Goal: Information Seeking & Learning: Understand process/instructions

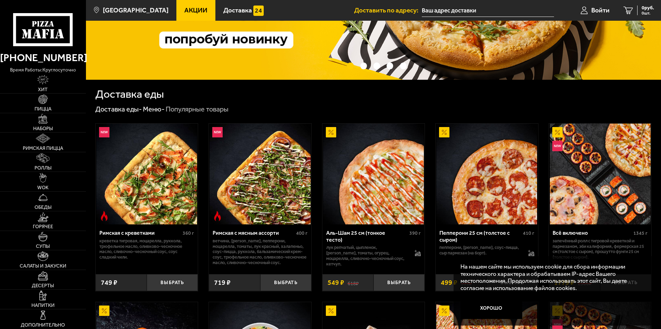
scroll to position [104, 0]
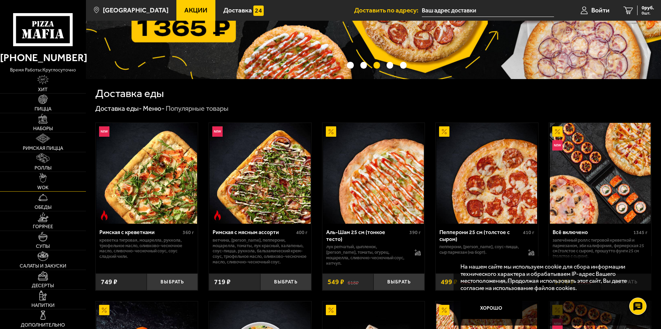
click at [51, 179] on link "WOK" at bounding box center [43, 181] width 86 height 19
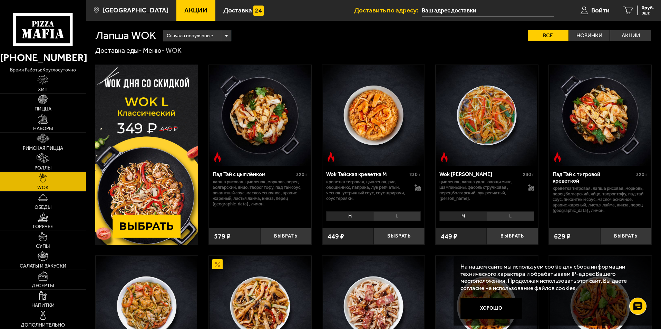
click at [48, 200] on link "Обеды" at bounding box center [43, 201] width 86 height 19
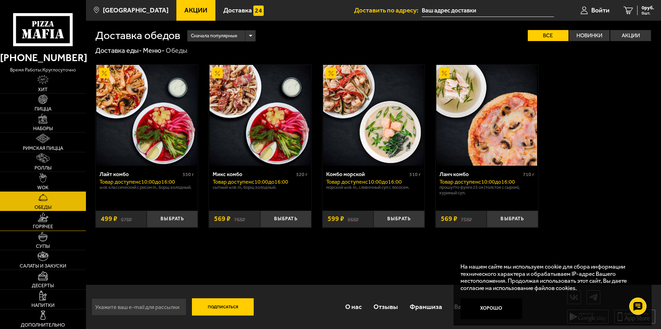
click at [54, 217] on link "Горячее" at bounding box center [43, 220] width 86 height 19
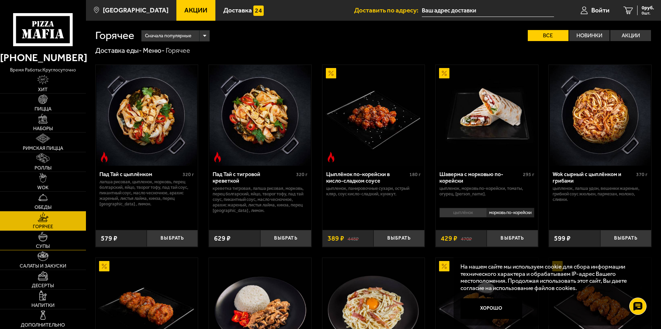
click at [41, 238] on img at bounding box center [43, 237] width 10 height 10
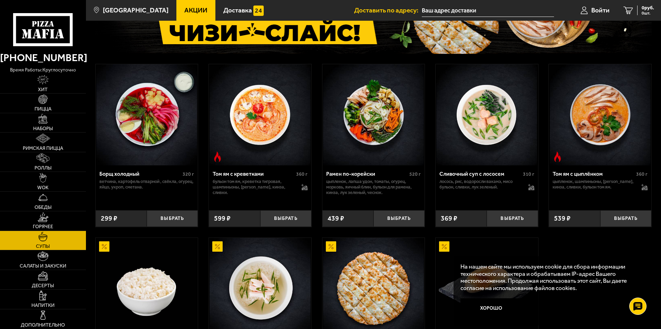
scroll to position [69, 0]
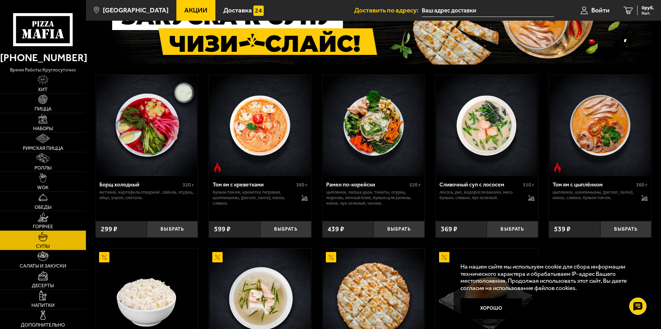
click at [51, 223] on link "Горячее" at bounding box center [43, 220] width 86 height 19
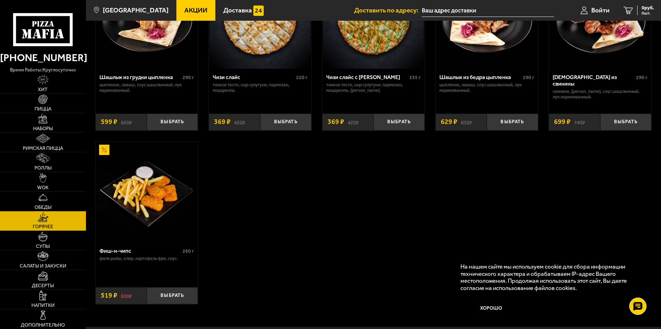
scroll to position [483, 0]
click at [60, 261] on link "Салаты и закуски" at bounding box center [43, 259] width 86 height 19
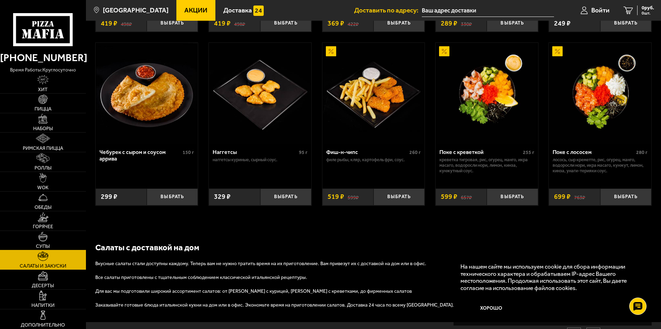
scroll to position [447, 0]
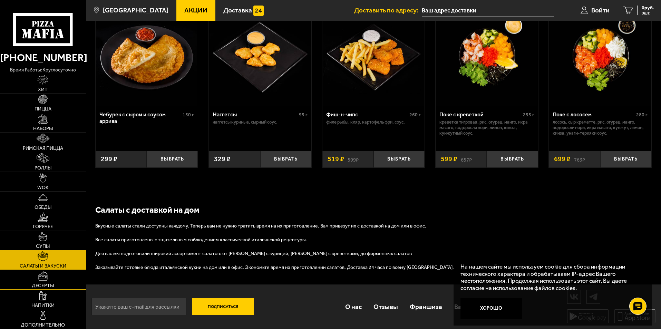
click at [54, 281] on link "Десерты" at bounding box center [43, 279] width 86 height 19
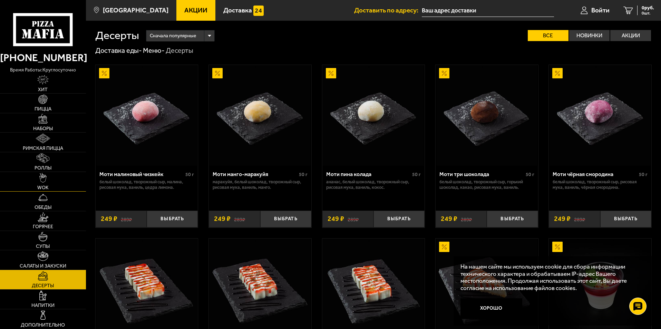
click at [48, 184] on link "WOK" at bounding box center [43, 181] width 86 height 19
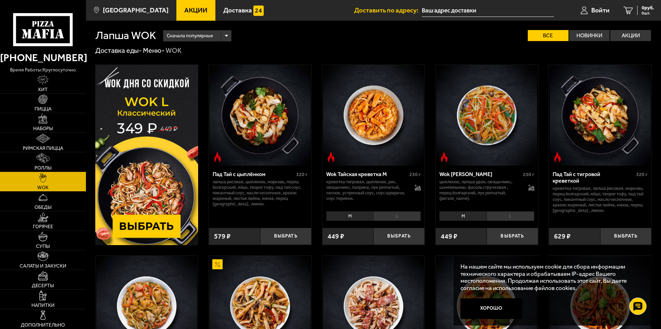
click at [320, 46] on div "Доставка еды - Меню - WOK" at bounding box center [373, 50] width 556 height 9
click at [45, 223] on link "Горячее" at bounding box center [43, 220] width 86 height 19
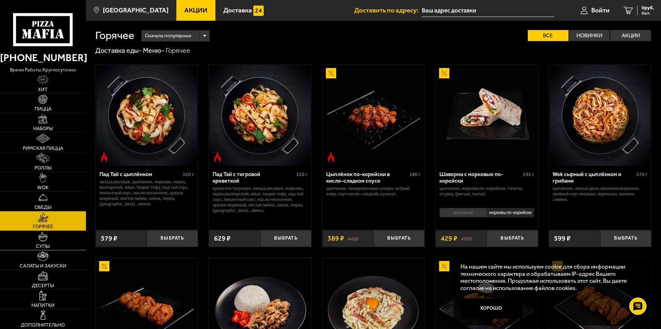
click at [42, 235] on img at bounding box center [43, 237] width 10 height 10
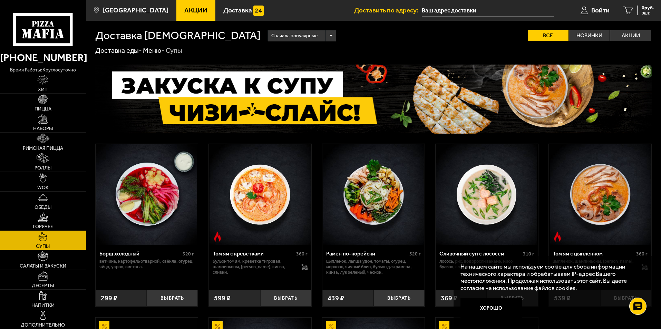
click at [46, 220] on img at bounding box center [43, 217] width 11 height 10
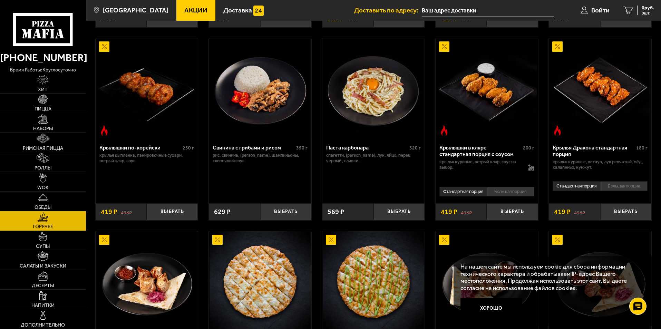
scroll to position [242, 0]
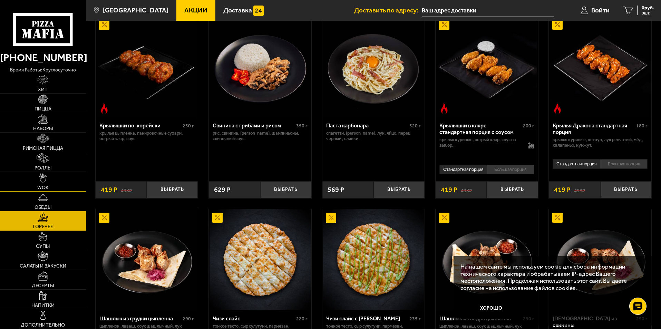
click at [52, 182] on link "WOK" at bounding box center [43, 181] width 86 height 19
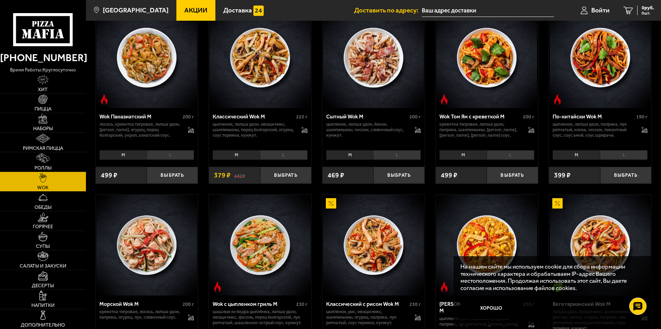
scroll to position [242, 0]
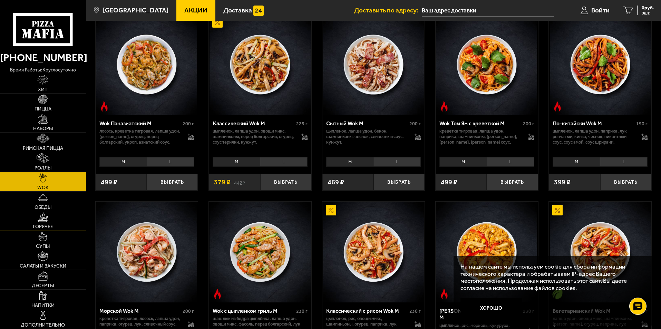
click at [46, 221] on img at bounding box center [43, 217] width 11 height 10
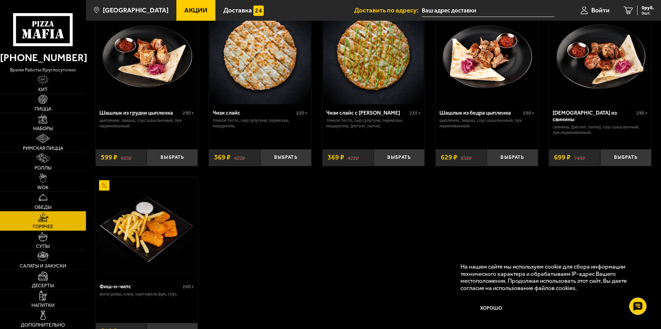
scroll to position [449, 0]
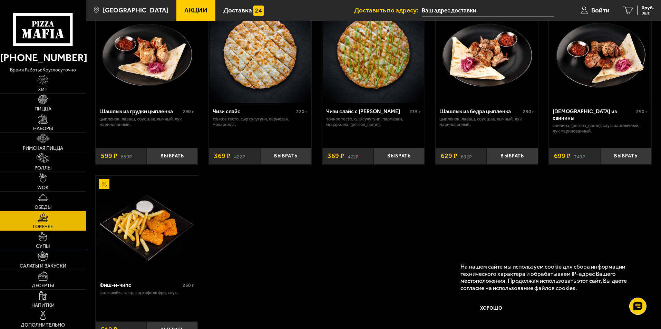
click at [56, 240] on link "Супы" at bounding box center [43, 240] width 86 height 19
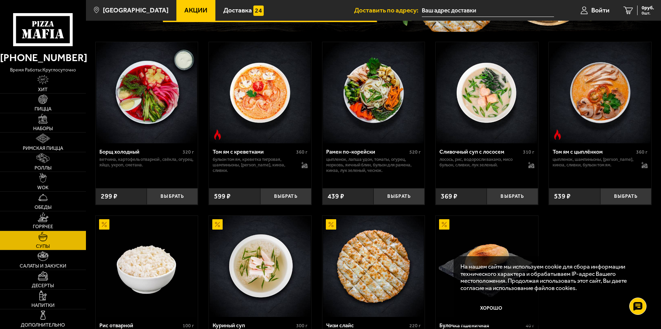
scroll to position [104, 0]
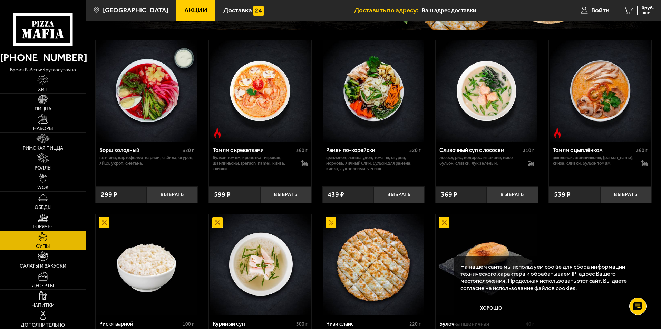
click at [50, 262] on link "Салаты и закуски" at bounding box center [43, 259] width 86 height 19
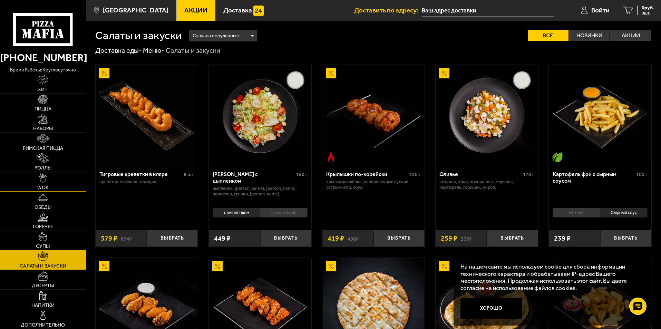
click at [55, 185] on link "WOK" at bounding box center [43, 181] width 86 height 19
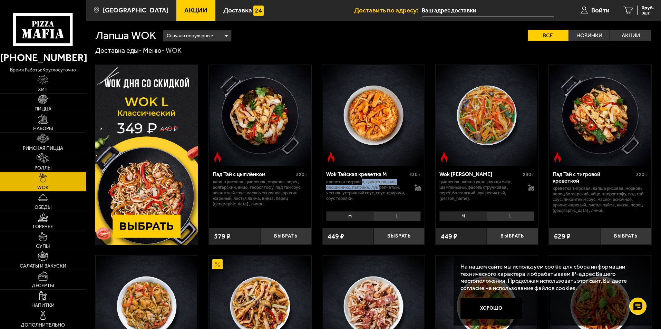
drag, startPoint x: 362, startPoint y: 185, endPoint x: 381, endPoint y: 188, distance: 18.6
click at [381, 188] on p "креветка тигровая, цыпленок, рис, овощи микс, паприка, лук репчатый, чеснок, ус…" at bounding box center [367, 190] width 82 height 22
drag, startPoint x: 373, startPoint y: 184, endPoint x: 387, endPoint y: 192, distance: 15.9
click at [387, 192] on p "креветка тигровая, цыпленок, рис, овощи микс, паприка, лук репчатый, чеснок, ус…" at bounding box center [367, 190] width 82 height 22
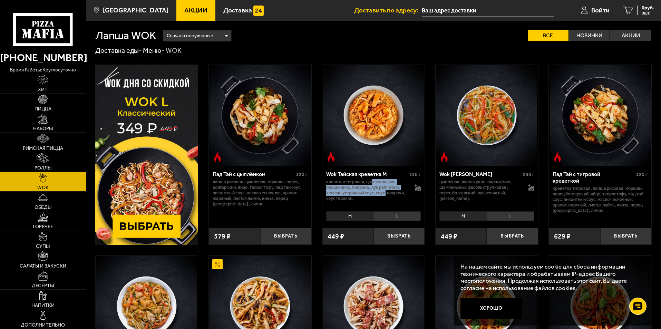
click at [387, 192] on p "креветка тигровая, цыпленок, рис, овощи микс, паприка, лук репчатый, чеснок, ус…" at bounding box center [367, 190] width 82 height 22
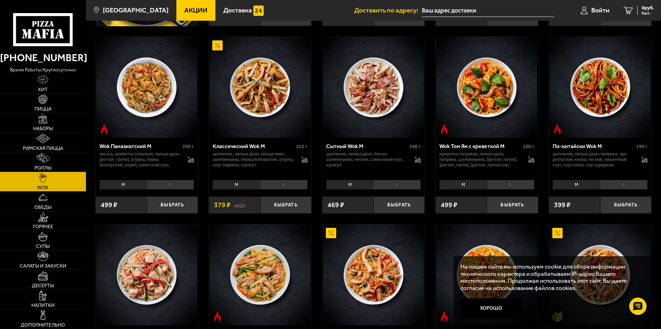
scroll to position [207, 0]
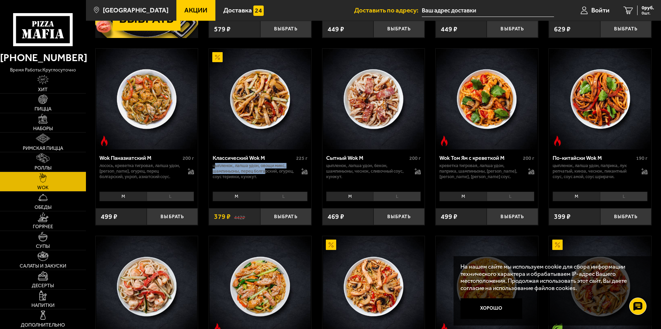
drag, startPoint x: 216, startPoint y: 166, endPoint x: 266, endPoint y: 171, distance: 50.6
click at [266, 171] on p "цыпленок, лапша удон, овощи микс, шампиньоны, перец болгарский, огурец, соус те…" at bounding box center [254, 171] width 82 height 17
click at [270, 177] on p "цыпленок, лапша удон, овощи микс, шампиньоны, перец болгарский, огурец, соус те…" at bounding box center [254, 171] width 82 height 17
click at [48, 99] on img at bounding box center [43, 100] width 10 height 10
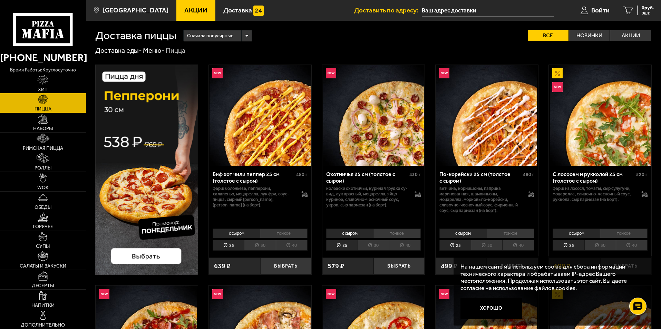
click at [40, 81] on img at bounding box center [43, 80] width 12 height 10
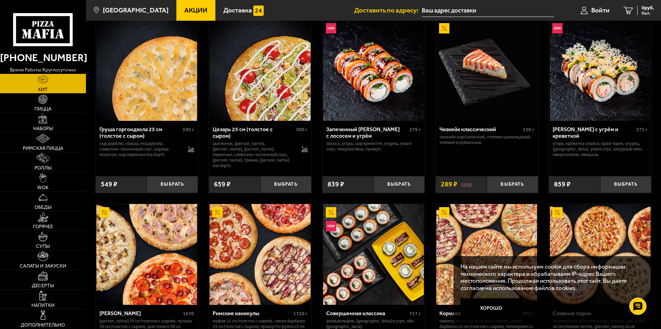
scroll to position [242, 0]
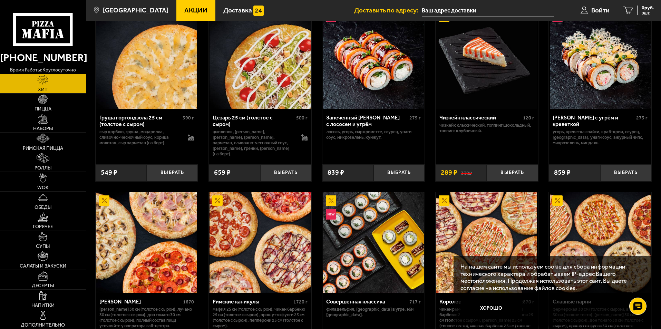
click at [48, 107] on span "Пицца" at bounding box center [43, 109] width 17 height 5
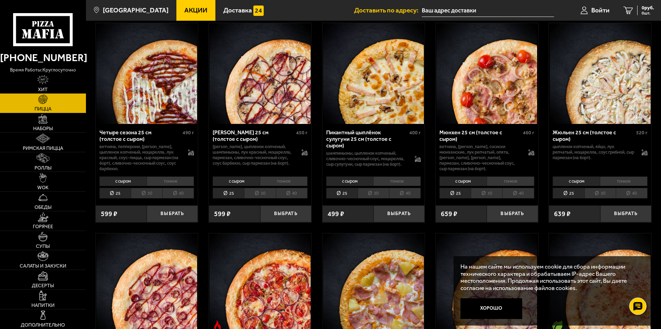
scroll to position [1312, 0]
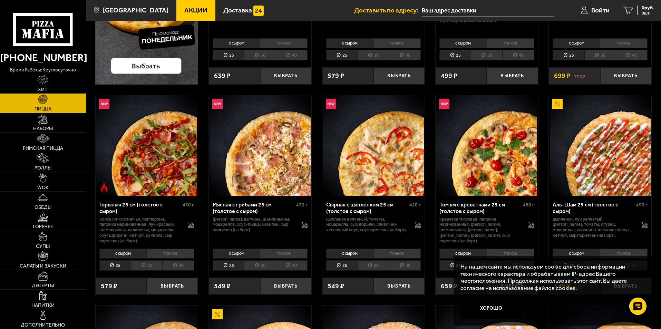
scroll to position [173, 0]
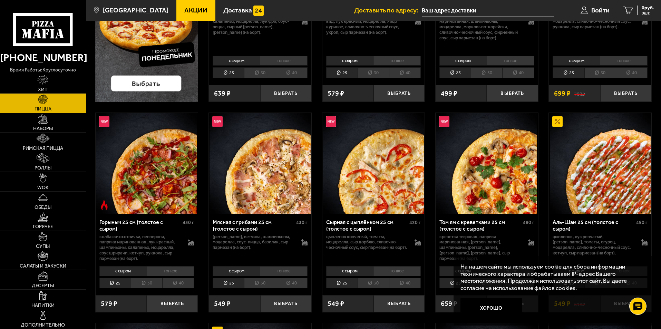
click at [369, 282] on li "30" at bounding box center [373, 283] width 31 height 11
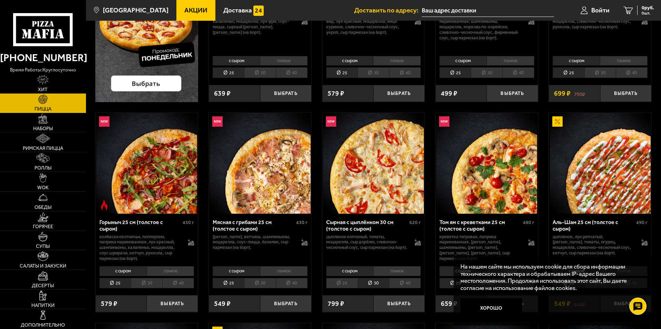
click at [348, 283] on li "25" at bounding box center [341, 283] width 31 height 11
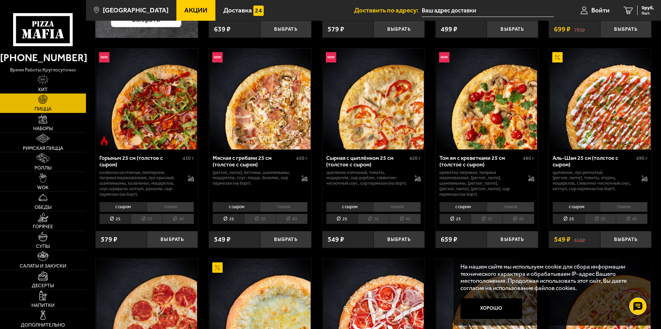
scroll to position [242, 0]
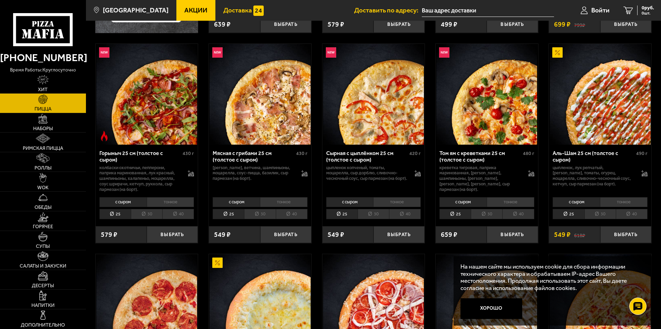
click at [223, 7] on span "Доставка" at bounding box center [237, 10] width 29 height 7
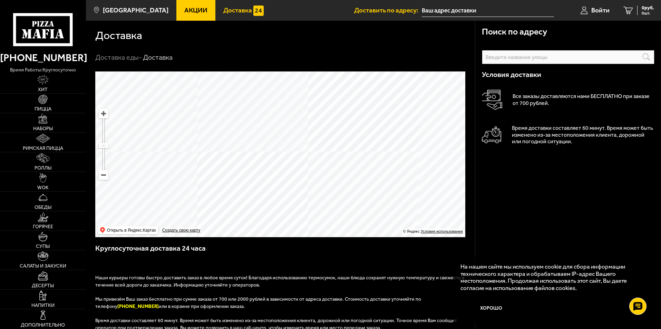
drag, startPoint x: 336, startPoint y: 137, endPoint x: 318, endPoint y: 140, distance: 18.2
click at [318, 140] on ymaps at bounding box center [280, 154] width 370 height 166
drag, startPoint x: 363, startPoint y: 173, endPoint x: 345, endPoint y: 162, distance: 21.7
click at [345, 162] on ymaps at bounding box center [280, 154] width 370 height 166
drag, startPoint x: 342, startPoint y: 170, endPoint x: 394, endPoint y: 205, distance: 62.2
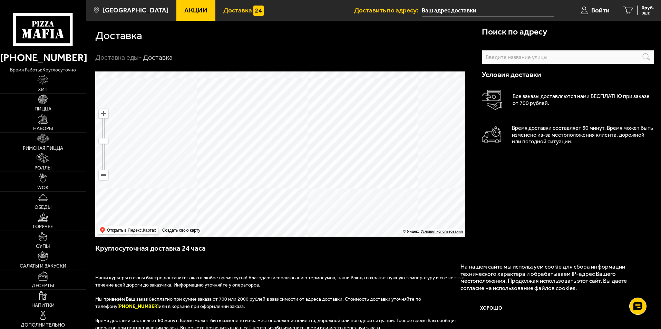
click at [394, 205] on ymaps at bounding box center [280, 154] width 370 height 166
drag, startPoint x: 342, startPoint y: 163, endPoint x: 361, endPoint y: 139, distance: 30.5
click at [361, 139] on ymaps at bounding box center [280, 154] width 370 height 166
drag, startPoint x: 353, startPoint y: 146, endPoint x: 368, endPoint y: 192, distance: 48.7
click at [368, 192] on ymaps at bounding box center [280, 154] width 370 height 166
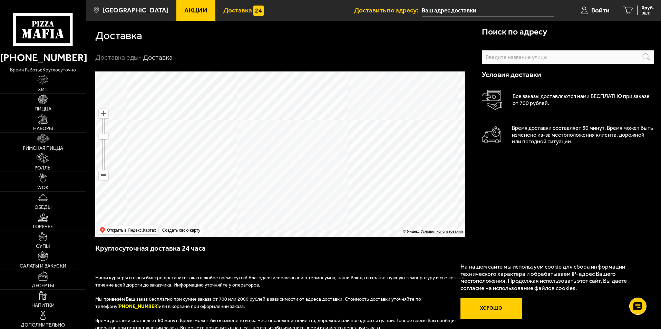
click at [492, 310] on button "Хорошо" at bounding box center [491, 308] width 62 height 21
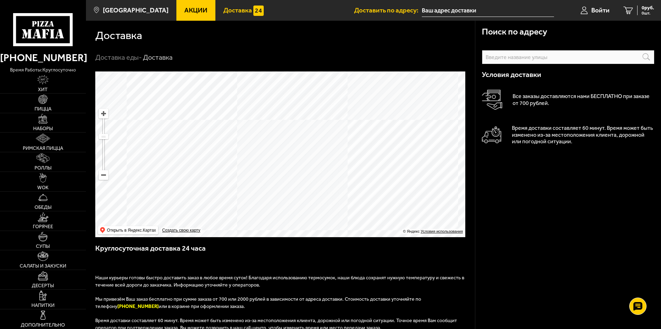
click at [538, 204] on div "Поиск по адресу Информация по адресу Условия доставки Все заказы доставляются н…" at bounding box center [568, 272] width 186 height 502
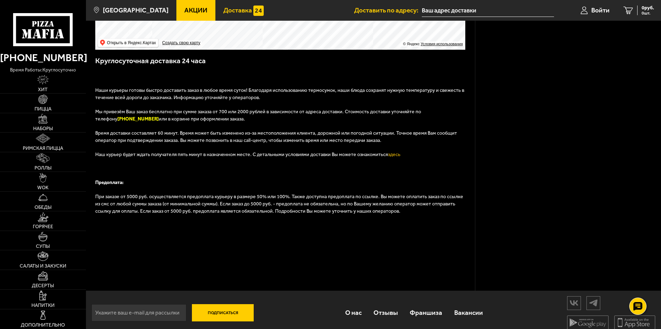
scroll to position [195, 0]
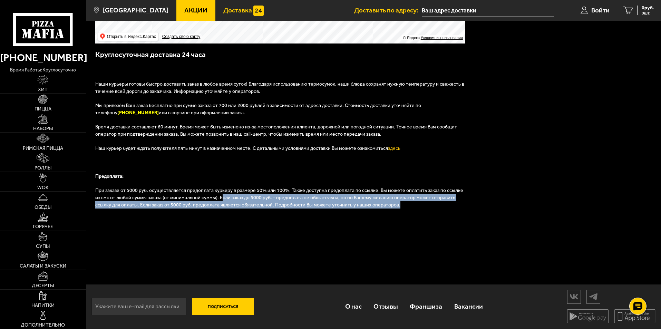
drag, startPoint x: 385, startPoint y: 209, endPoint x: 204, endPoint y: 195, distance: 181.1
click at [204, 195] on p "При заказе от 5000 руб. осуществляется предоплата курьеру в размере 50% или 100…" at bounding box center [280, 201] width 371 height 29
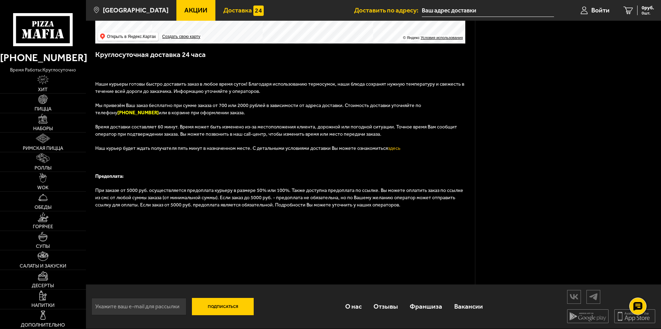
click at [386, 219] on p at bounding box center [280, 218] width 371 height 7
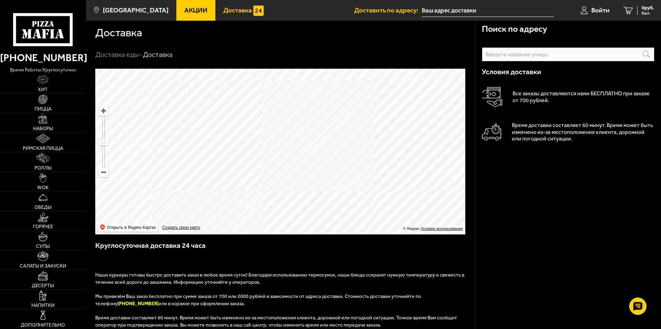
scroll to position [0, 0]
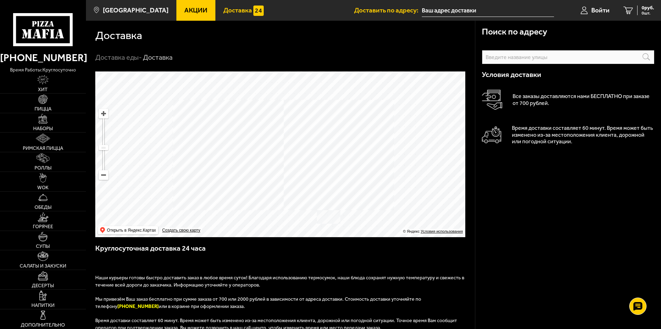
drag, startPoint x: 414, startPoint y: 184, endPoint x: 404, endPoint y: 159, distance: 26.8
click at [404, 159] on ymaps at bounding box center [280, 154] width 370 height 166
click at [202, 39] on div "Доставка" at bounding box center [280, 35] width 371 height 11
click at [117, 41] on h1 "Доставка" at bounding box center [118, 35] width 47 height 11
click at [132, 37] on h1 "Доставка" at bounding box center [118, 35] width 47 height 11
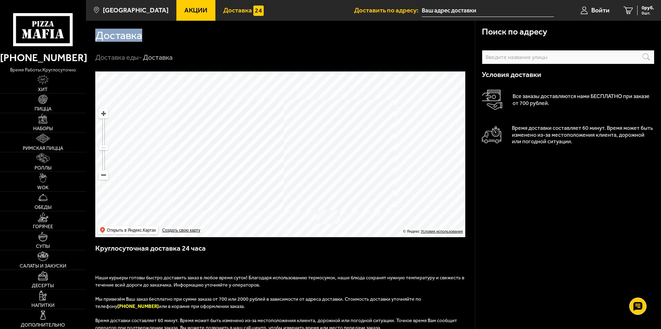
click at [132, 37] on h1 "Доставка" at bounding box center [118, 35] width 47 height 11
click at [206, 45] on div "Доставка" at bounding box center [280, 34] width 371 height 27
